Goal: Transaction & Acquisition: Purchase product/service

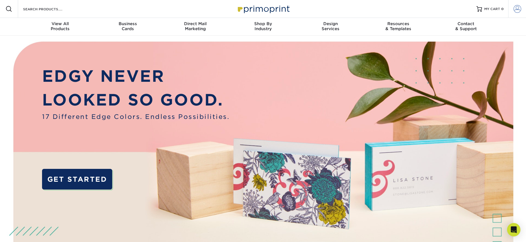
type input "[PERSON_NAME][EMAIL_ADDRESS][DOMAIN_NAME]"
click at [516, 10] on span at bounding box center [518, 9] width 8 height 8
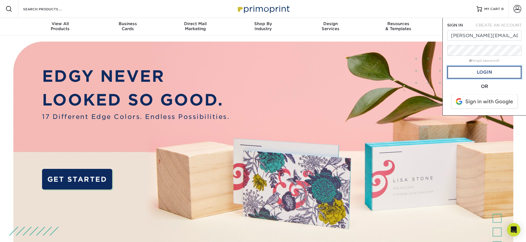
click at [487, 70] on link "Login" at bounding box center [485, 72] width 74 height 13
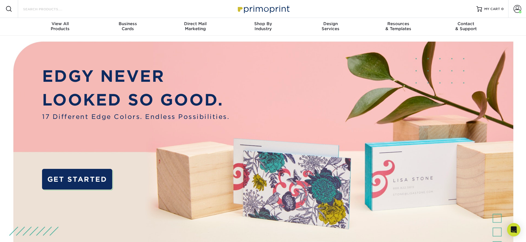
click at [31, 7] on input "Search Products" at bounding box center [50, 9] width 54 height 7
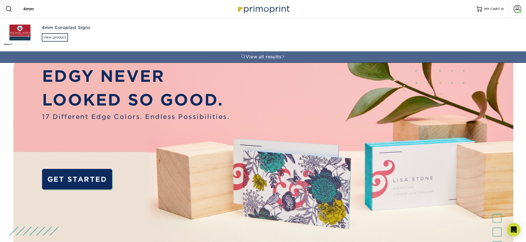
type input "4mm"
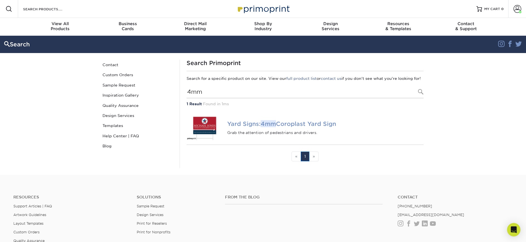
click at [263, 127] on em "4mm" at bounding box center [268, 123] width 15 height 7
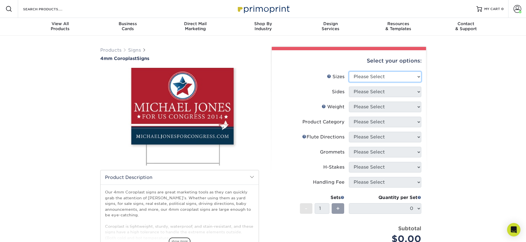
click at [392, 73] on select "Please Select 12" x 18" 18" x 24" 24" x 24" 24" x 36"" at bounding box center [385, 76] width 72 height 11
select select "18.00x24.00"
click at [349, 71] on select "Please Select 12" x 18" 18" x 24" 24" x 24" 24" x 36"" at bounding box center [385, 76] width 72 height 11
click at [385, 93] on select "Please Select Print Both Sides Print Front Only" at bounding box center [385, 91] width 72 height 11
select select "32d3c223-f82c-492b-b915-ba065a00862f"
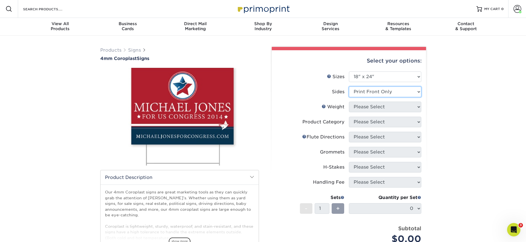
click at [349, 86] on select "Please Select Print Both Sides Print Front Only" at bounding box center [385, 91] width 72 height 11
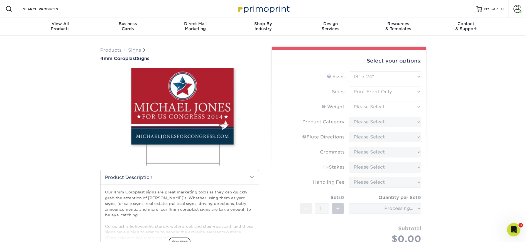
click at [380, 108] on form "Sizes Help Sizes Please Select 12" x 18" 18" x 24" 24" x 24" 24" x 36" Sides Pl…" at bounding box center [348, 163] width 145 height 185
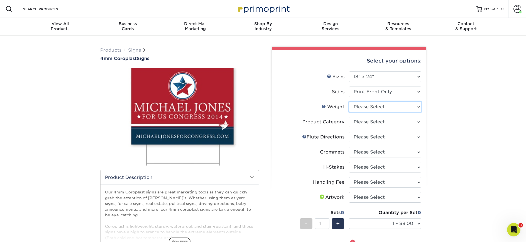
click at [383, 105] on select "Please Select 4CORO" at bounding box center [385, 106] width 72 height 11
select select "4CORO"
click at [349, 101] on select "Please Select 4CORO" at bounding box center [385, 106] width 72 height 11
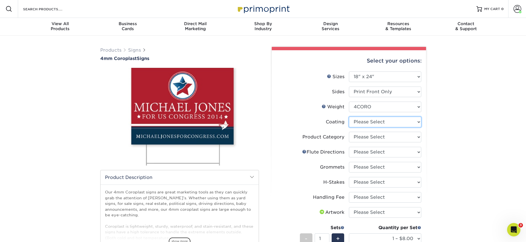
click at [395, 118] on select at bounding box center [385, 121] width 72 height 11
select select "3e7618de-abca-4bda-9f97-8b9129e913d8"
click at [349, 116] on select at bounding box center [385, 121] width 72 height 11
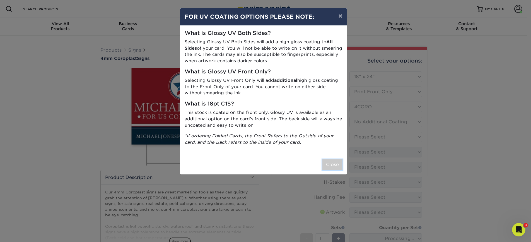
click at [332, 164] on button "Close" at bounding box center [332, 164] width 20 height 11
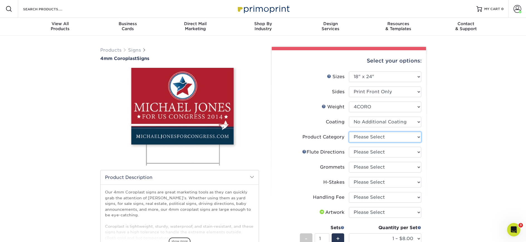
click at [383, 138] on select "Please Select Coroplast Signs" at bounding box center [385, 137] width 72 height 11
select select "b3582ed5-6912-492c-8440-2cc51afdb8e1"
click at [349, 132] on select "Please Select Coroplast Signs" at bounding box center [385, 137] width 72 height 11
click at [407, 157] on li "Flute Help Flute Directions Please Select Flute Direction (Horizontal) Flute Di…" at bounding box center [349, 154] width 145 height 15
click at [407, 152] on select "Please Select Flute Direction (Horizontal) Flute Direction (Vertical)" at bounding box center [385, 152] width 72 height 11
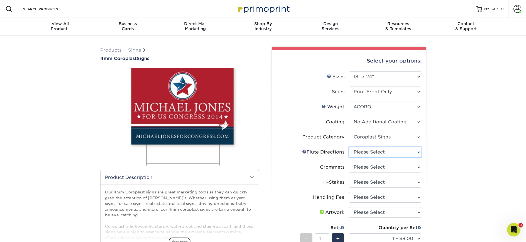
select select "64642d5c-3ca5-48ab-b753-ddfa02991dab"
click at [349, 147] on select "Please Select Flute Direction (Horizontal) Flute Direction (Vertical)" at bounding box center [385, 152] width 72 height 11
click at [389, 166] on select "Please Select No Grommets Yes, Grommet All 4 Corners Yes, Grommets Top Corners …" at bounding box center [385, 167] width 72 height 11
select select "90d329df-db80-4206-b821-ff9d3f363977"
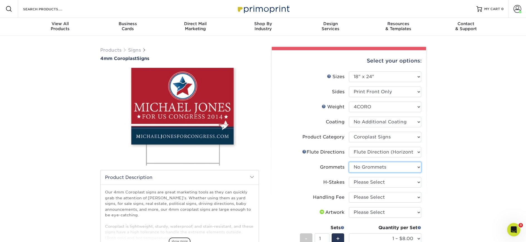
click at [349, 162] on select "Please Select No Grommets Yes, Grommet All 4 Corners Yes, Grommets Top Corners …" at bounding box center [385, 167] width 72 height 11
click at [383, 182] on select "Please Select No H-Stakes Yes" at bounding box center [385, 182] width 72 height 11
select select "aec992a9-897e-40ed-b45c-8ce74849ba63"
click at [349, 177] on select "Please Select No H-Stakes Yes" at bounding box center [385, 182] width 72 height 11
click at [380, 196] on select "Please Select Handling Fee" at bounding box center [385, 197] width 72 height 11
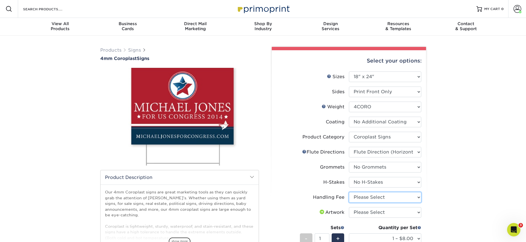
select select "ab74c079-444c-4260-ae6a-e09bdee8073c"
click at [349, 192] on select "Please Select Handling Fee" at bounding box center [385, 197] width 72 height 11
click at [380, 212] on select "Please Select I will upload files I need a design - $50" at bounding box center [385, 212] width 72 height 11
select select "upload"
click at [349, 207] on select "Please Select I will upload files I need a design - $50" at bounding box center [385, 212] width 72 height 11
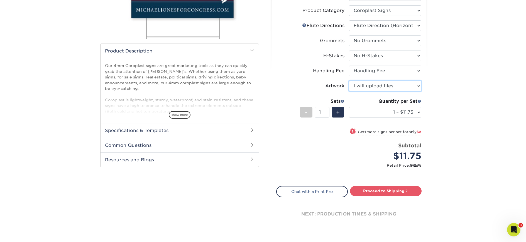
scroll to position [134, 0]
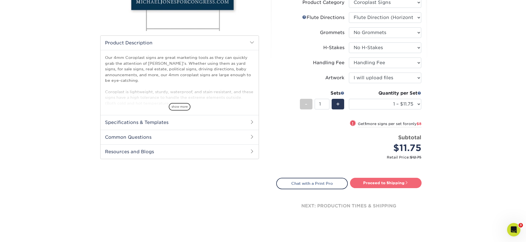
click at [388, 183] on link "Proceed to Shipping" at bounding box center [386, 183] width 72 height 10
type input "Set 1"
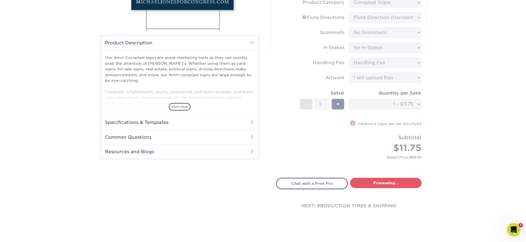
select select "b5bf0435-17df-4513-839c-6d546d73e1ea"
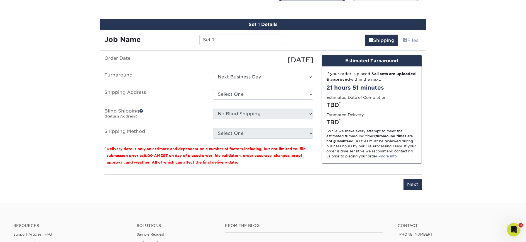
scroll to position [327, 0]
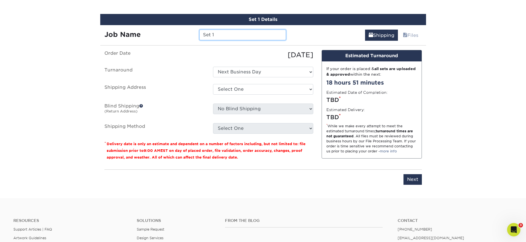
drag, startPoint x: 226, startPoint y: 37, endPoint x: 169, endPoint y: 36, distance: 57.4
click at [169, 36] on div "Job Name Set 1" at bounding box center [195, 35] width 190 height 11
type input "W"
type input "Tigers Scarecrow 18x24"
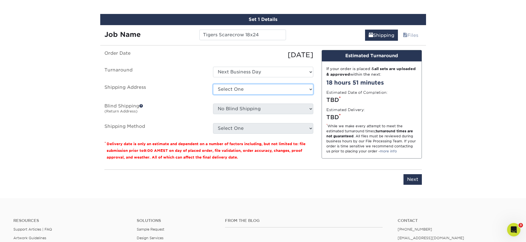
click at [242, 89] on select "Select One [GEOGRAPHIC_DATA] - FOH [GEOGRAPHIC_DATA] [GEOGRAPHIC_DATA] - Deck […" at bounding box center [263, 89] width 100 height 11
select select "69707"
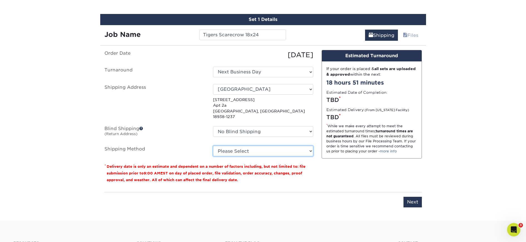
click at [247, 145] on select "Please Select G4M Flat Rate Shipping (+$11.20) 3 Day Shipping Service (+$18.68)…" at bounding box center [263, 150] width 100 height 11
select select "G4MFLATRATE"
click at [213, 145] on select "Please Select G4M Flat Rate Shipping (+$11.20) 3 Day Shipping Service (+$18.68)…" at bounding box center [263, 150] width 100 height 11
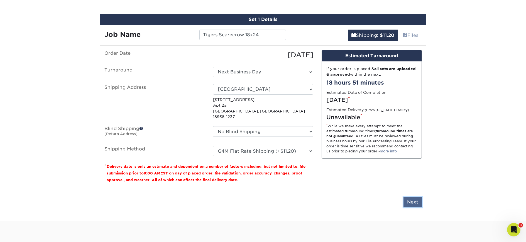
click at [418, 196] on input "Next" at bounding box center [413, 201] width 18 height 11
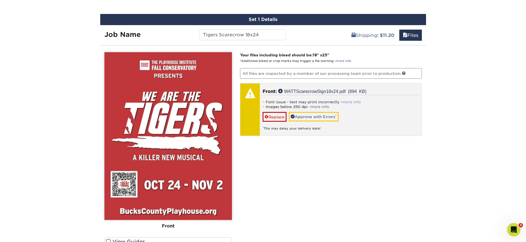
click at [355, 100] on link "more info" at bounding box center [351, 102] width 19 height 4
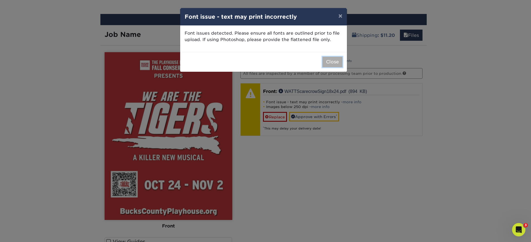
click at [333, 61] on button "Close" at bounding box center [332, 62] width 20 height 11
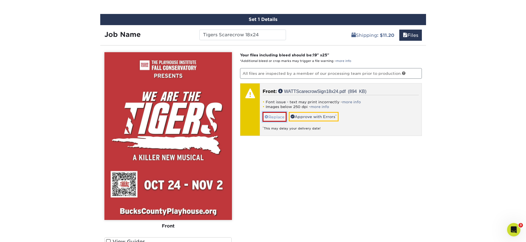
click at [277, 116] on link "Replace" at bounding box center [275, 117] width 24 height 10
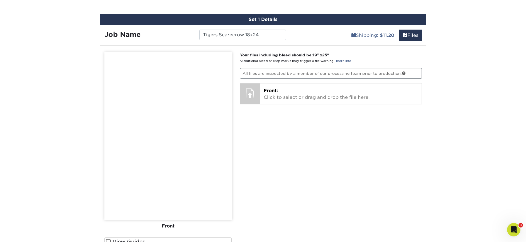
click at [336, 177] on div "Your files including bleed should be: 19 " x 25 " *Additional bleed or crop mar…" at bounding box center [331, 159] width 190 height 214
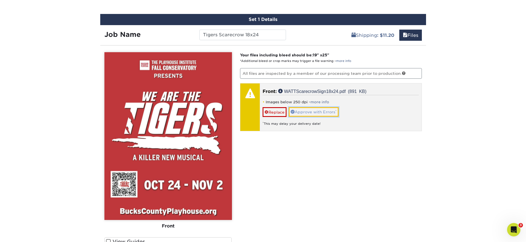
click at [316, 114] on link "Approve with Errors *" at bounding box center [314, 111] width 50 height 9
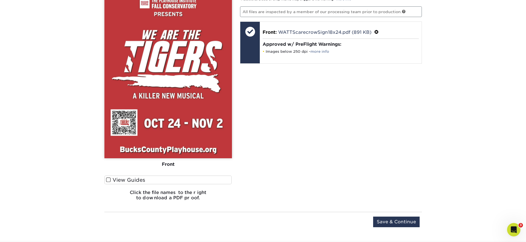
scroll to position [389, 0]
click at [397, 220] on input "Save & Continue" at bounding box center [396, 221] width 47 height 11
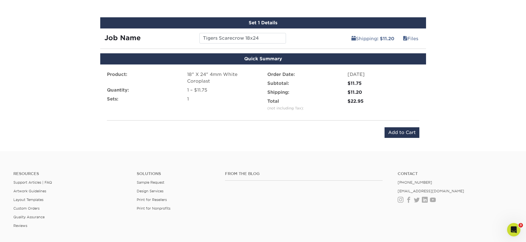
scroll to position [295, 0]
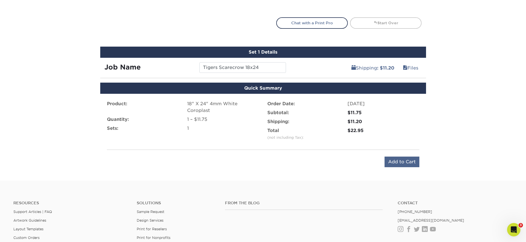
click at [413, 155] on div "Product: 18" X 24" 4mm White Coroplast Quantity: 1 – $11.75 Sets: 1 Order Date:…" at bounding box center [263, 134] width 326 height 80
click at [414, 159] on input "Add to Cart" at bounding box center [402, 161] width 35 height 11
type input "Add to Cart"
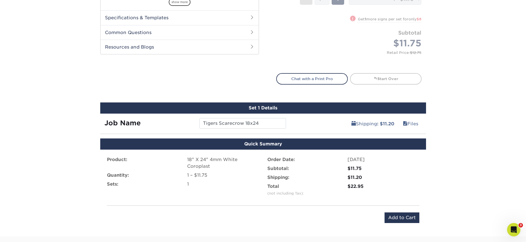
scroll to position [249, 0]
